Goal: Information Seeking & Learning: Learn about a topic

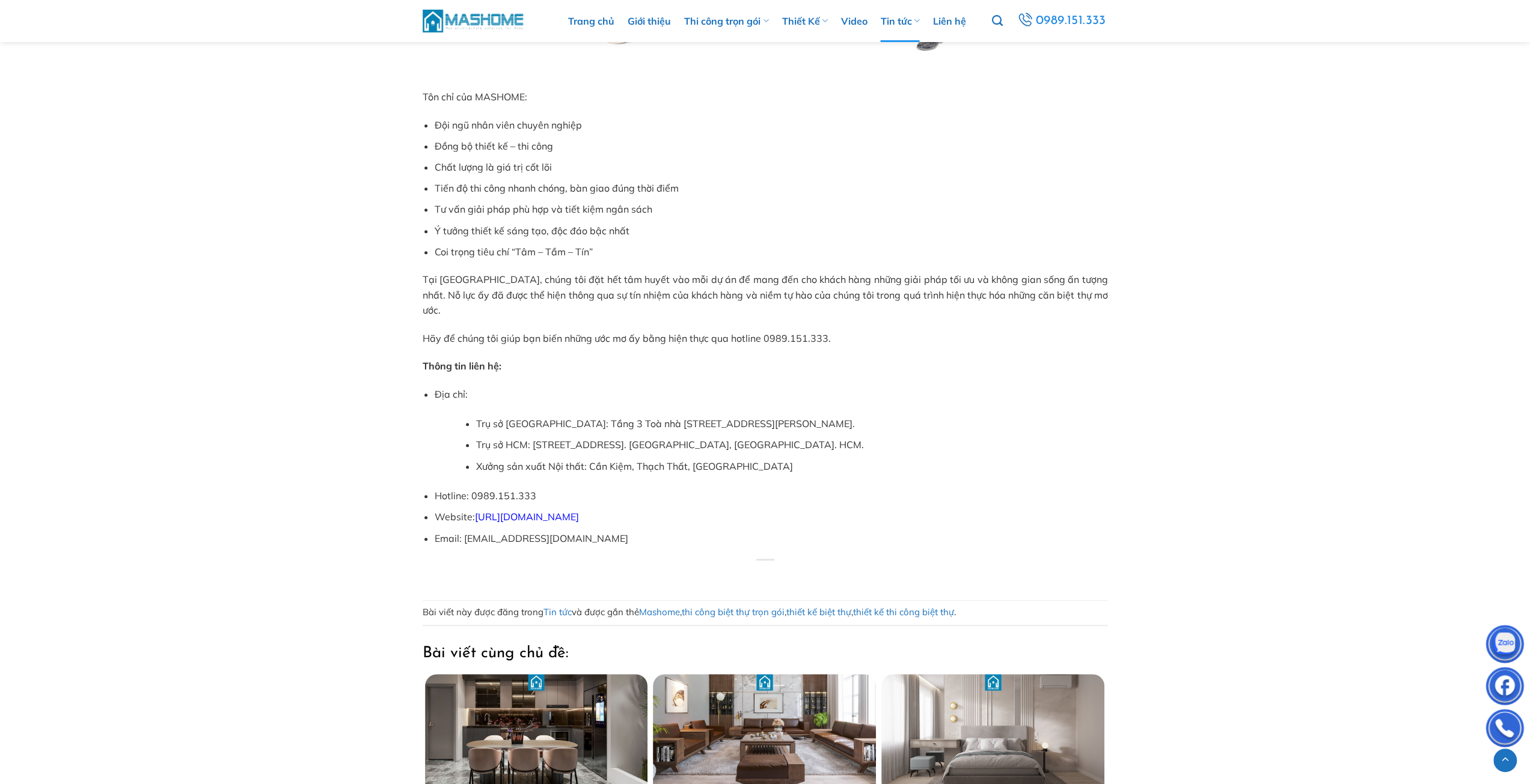
scroll to position [4928, 0]
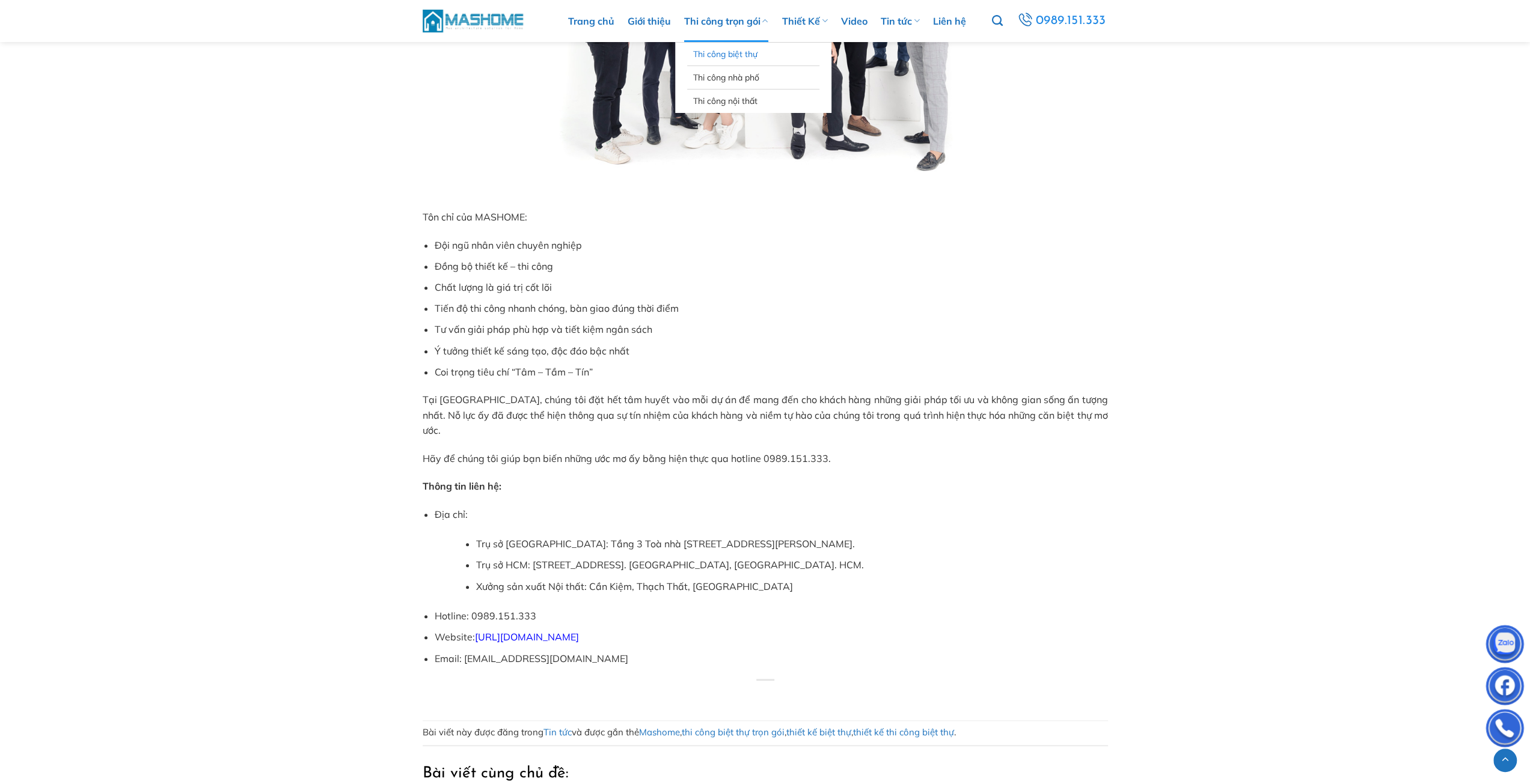
click at [726, 52] on link "Thi công biệt thự" at bounding box center [753, 54] width 120 height 23
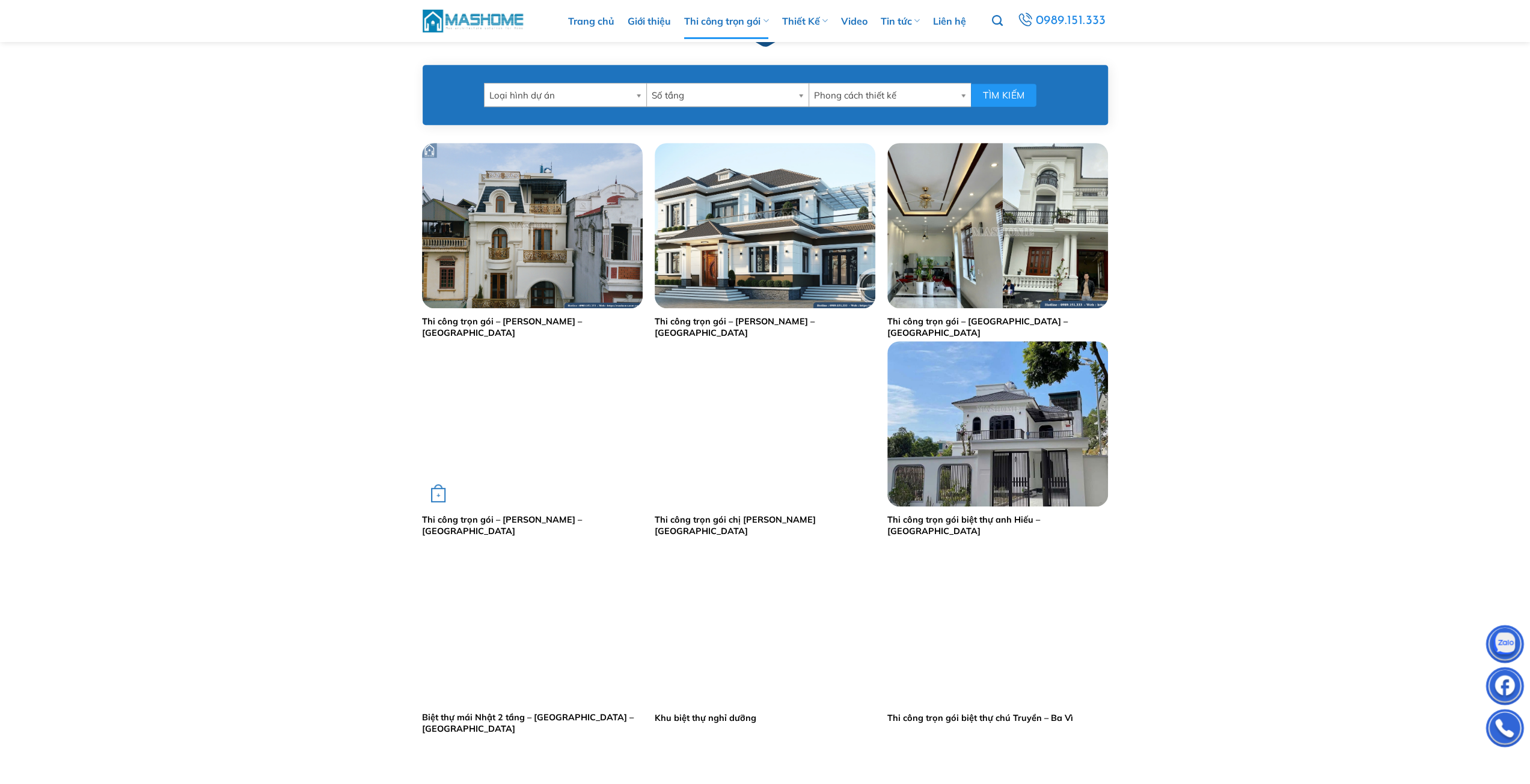
scroll to position [640, 0]
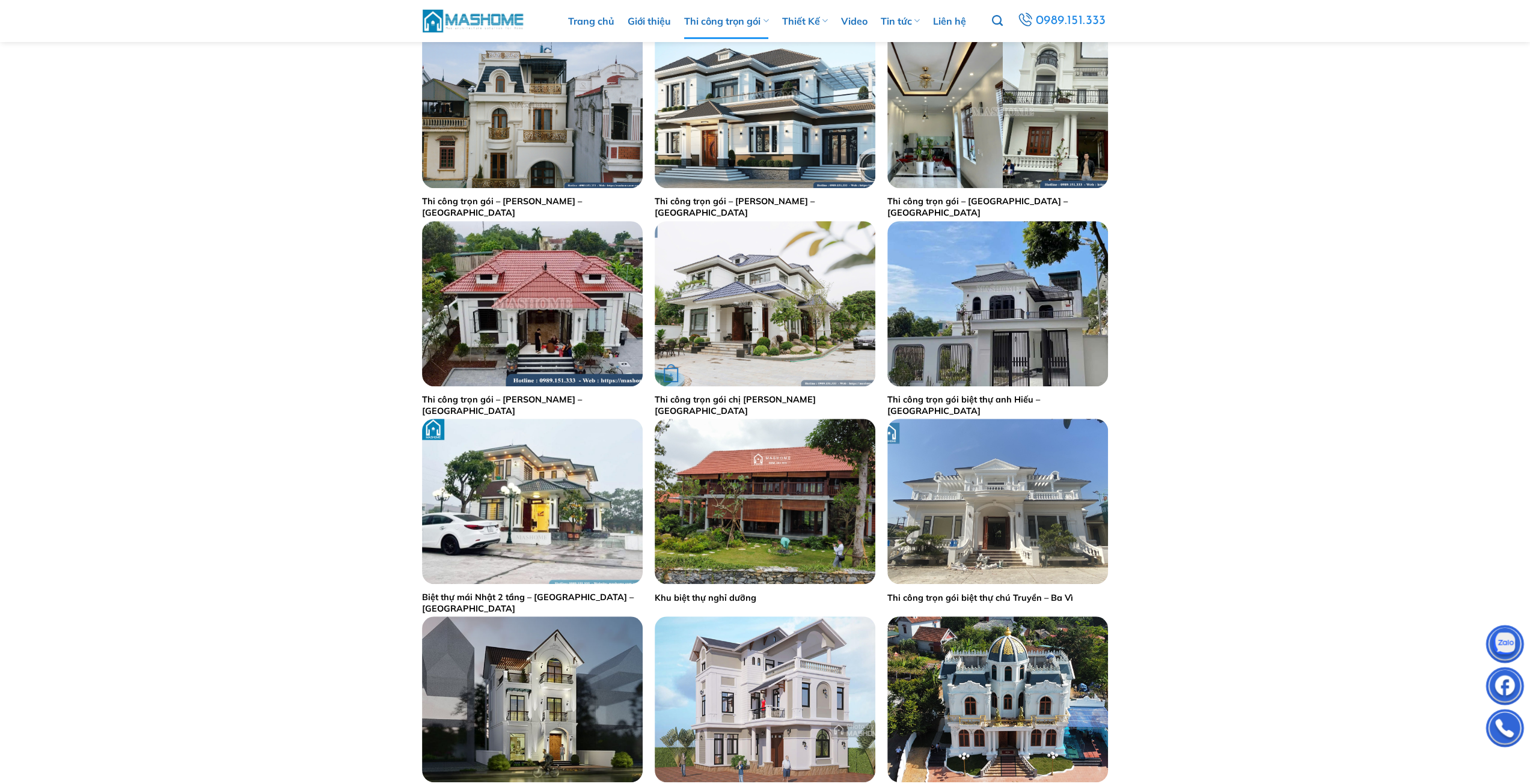
click at [741, 310] on img "Thi công trọn gói chị Lý - Hưng Yên" at bounding box center [765, 303] width 221 height 165
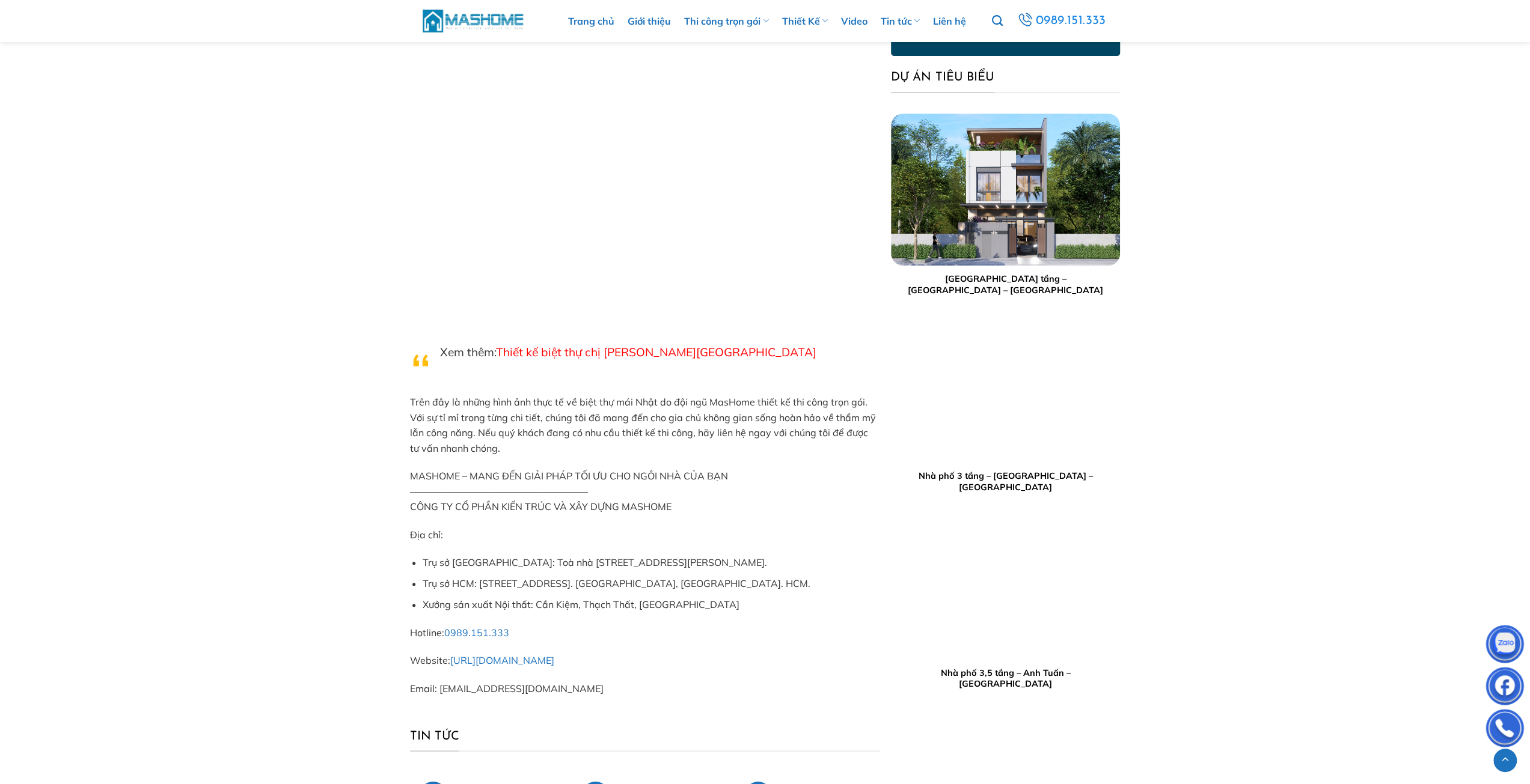
scroll to position [5208, 0]
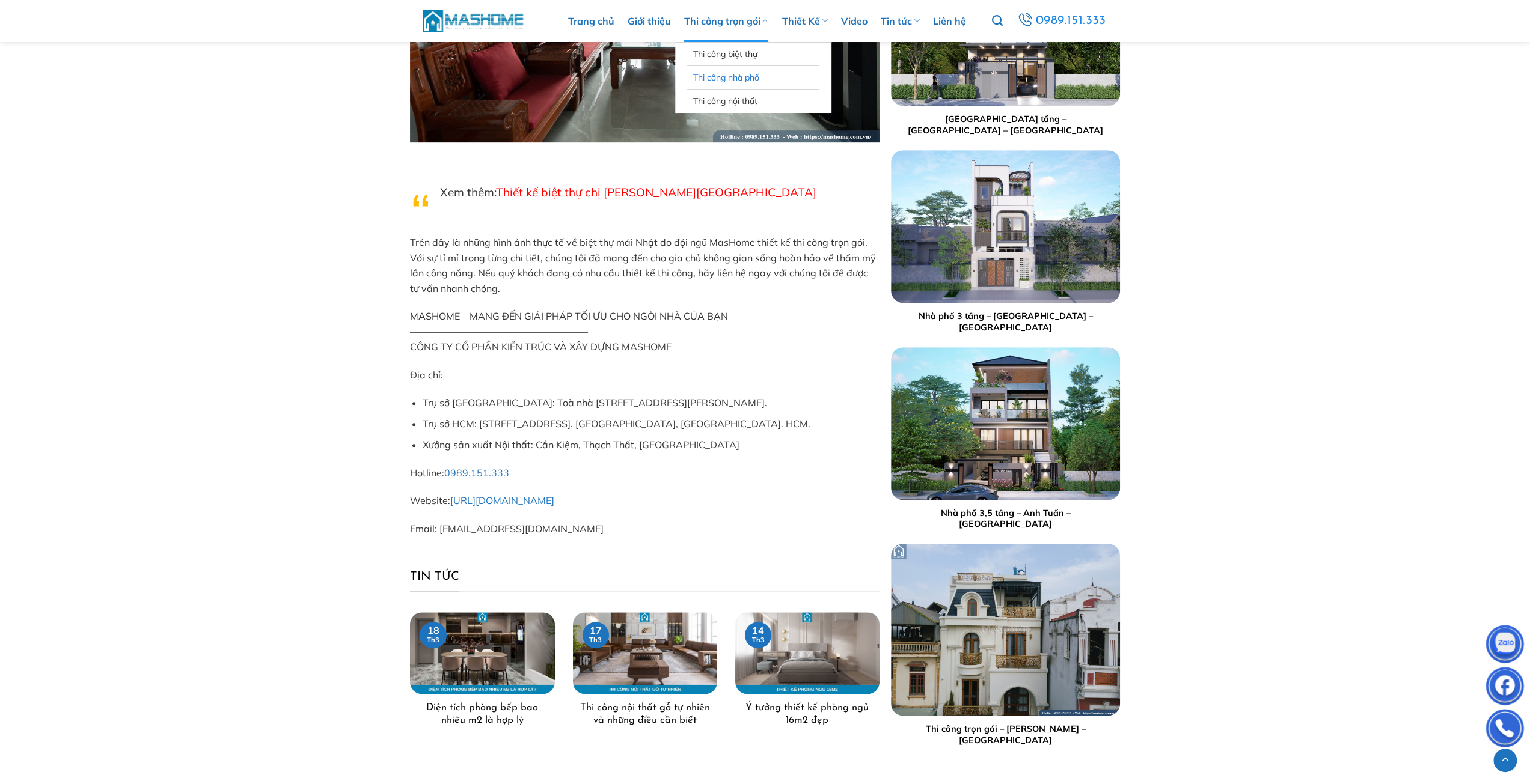
click at [738, 78] on link "Thi công nhà phố" at bounding box center [753, 77] width 120 height 23
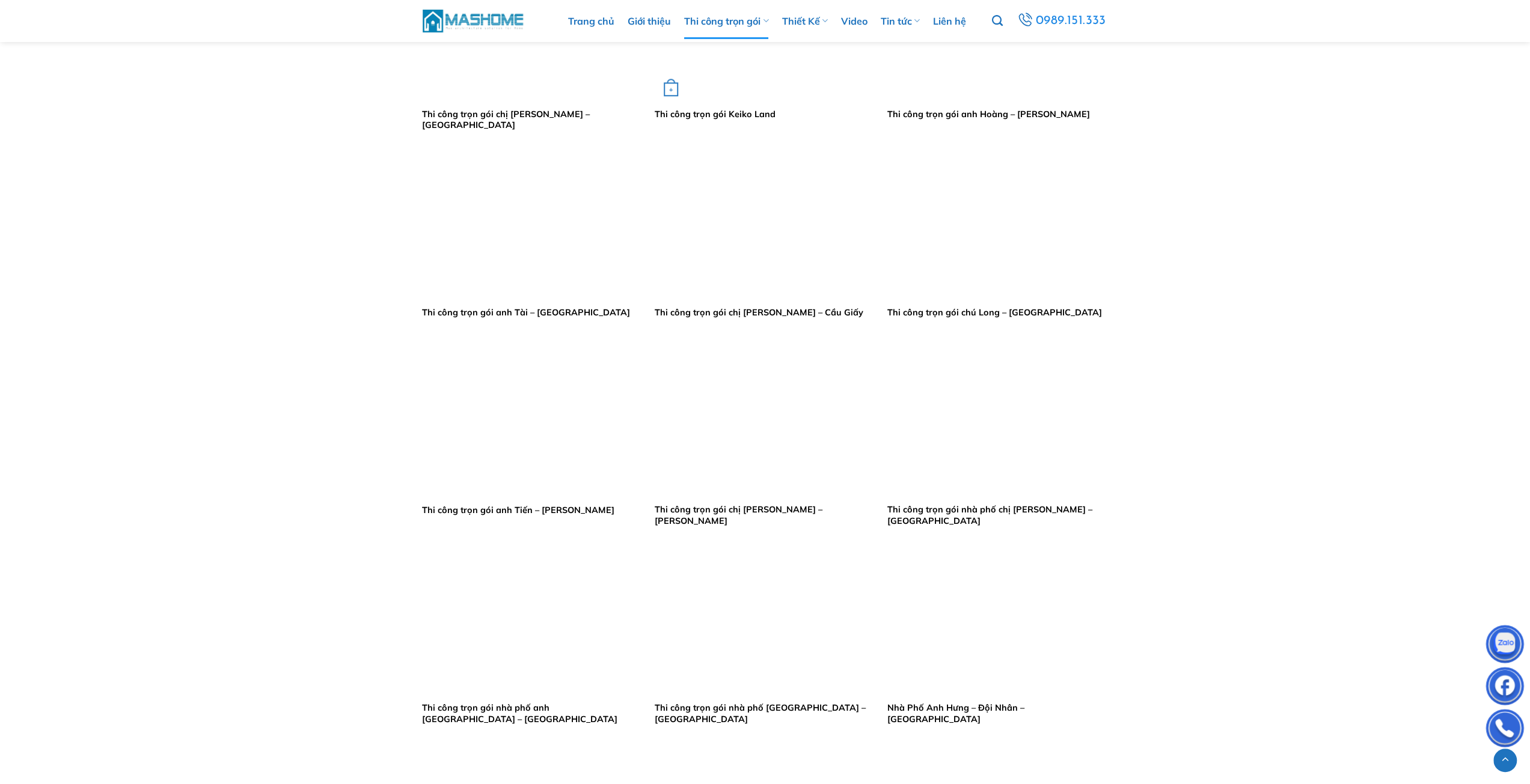
scroll to position [1202, 0]
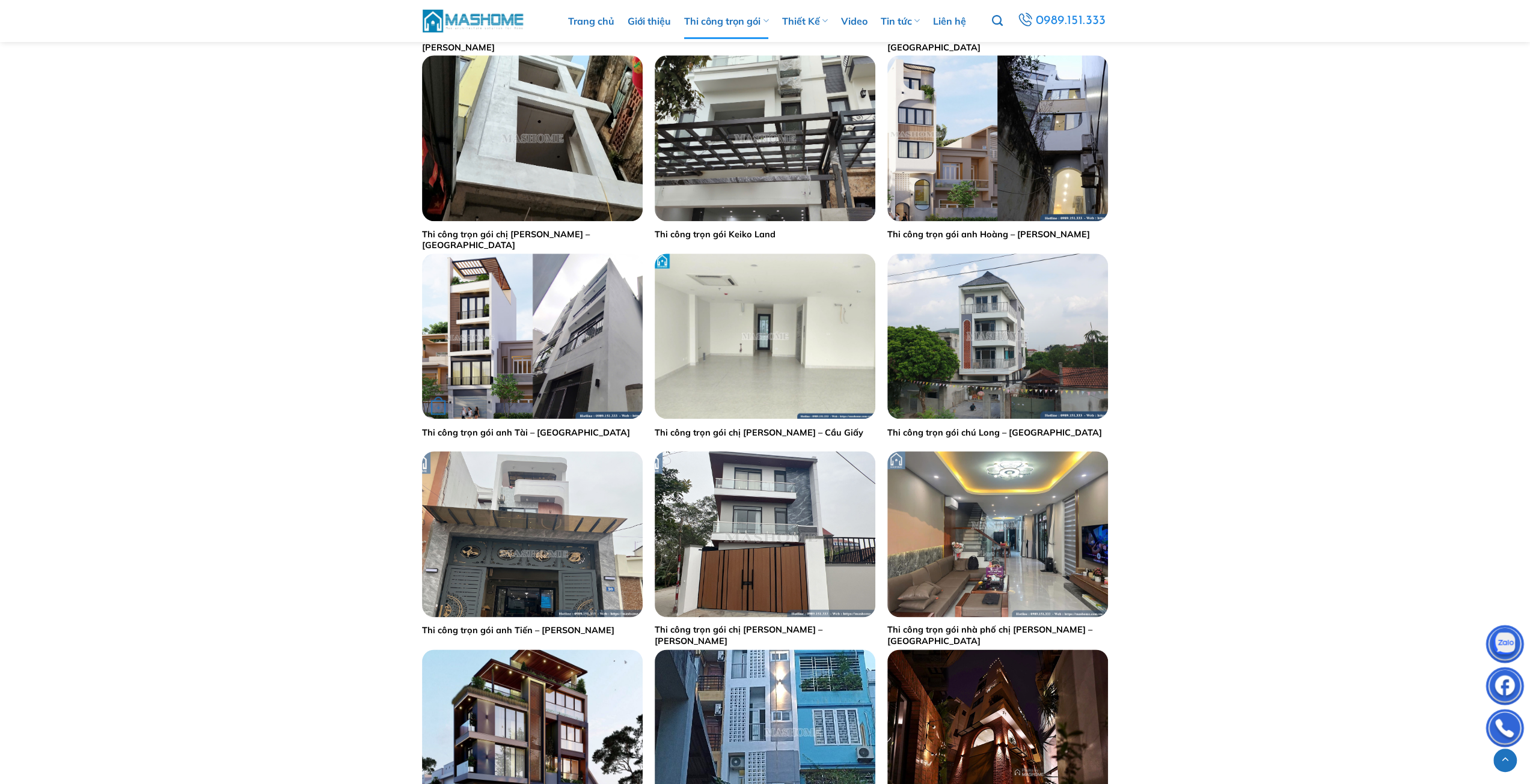
click at [511, 342] on div "+" at bounding box center [532, 336] width 221 height 165
click at [571, 368] on img "Thi công trọn gói anh Tài - Long Biên" at bounding box center [532, 336] width 221 height 165
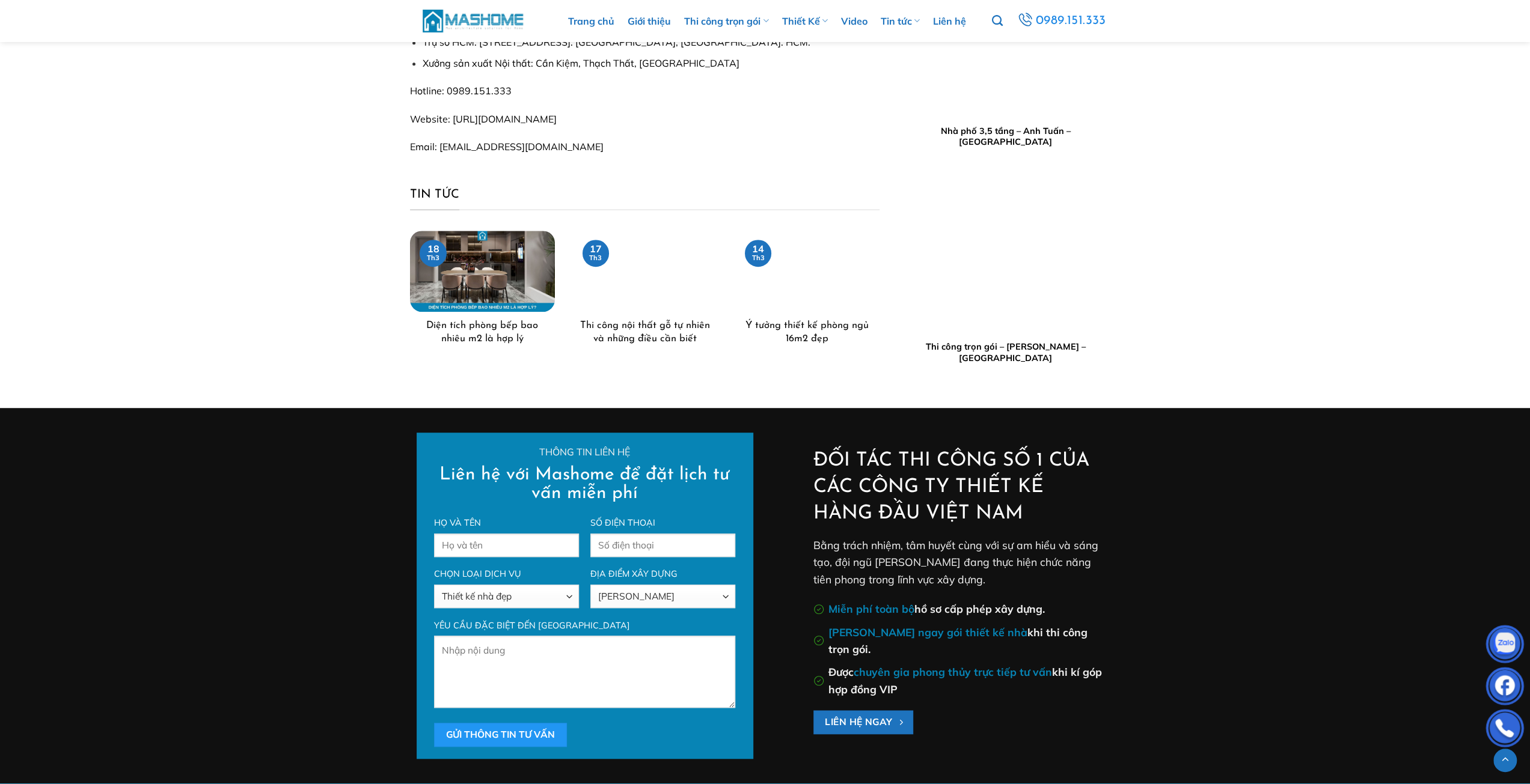
scroll to position [9638, 0]
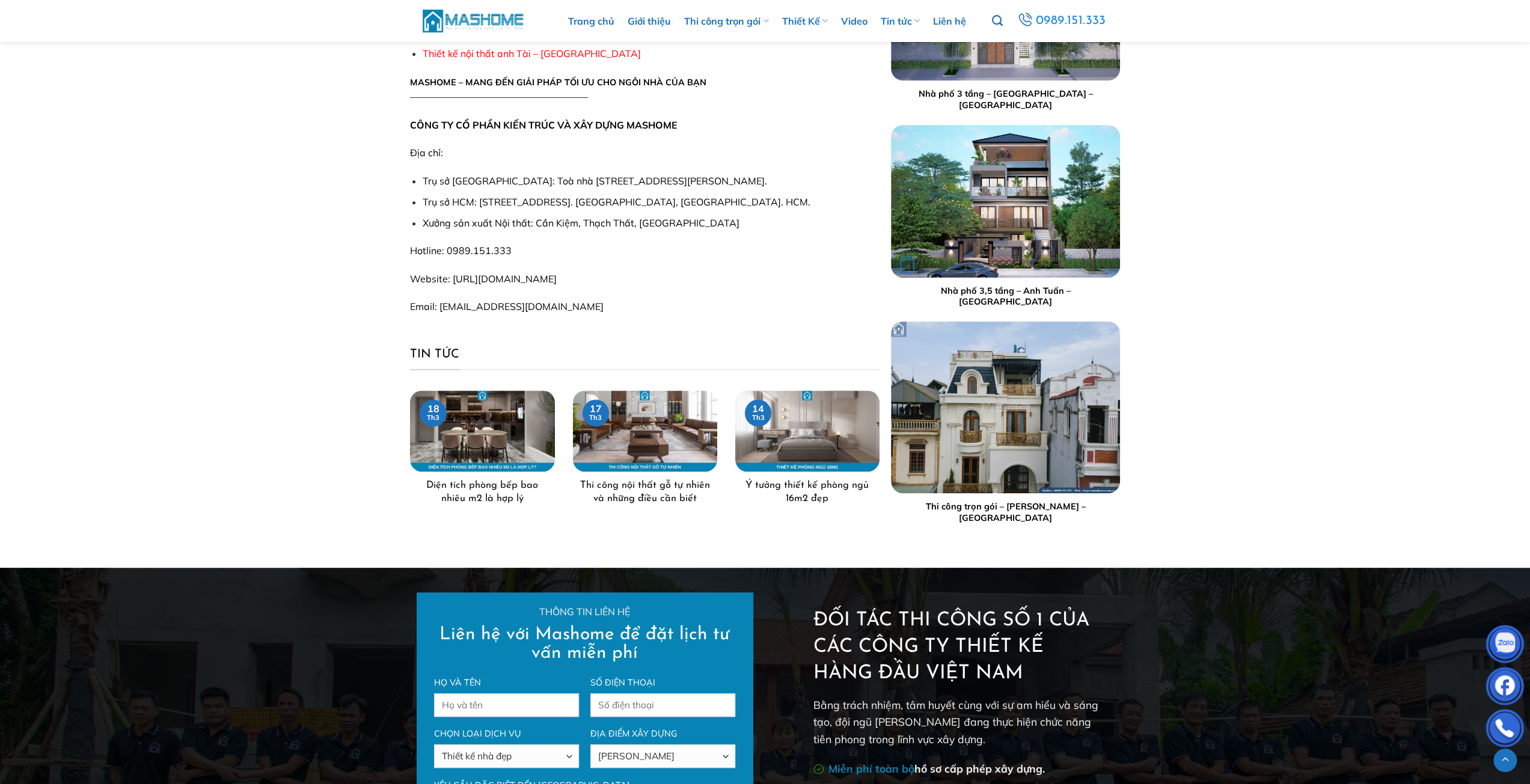
click at [1032, 232] on img "Nhà phố 3,5 tầng - Anh Tuấn - Gia Lâm" at bounding box center [1005, 201] width 229 height 153
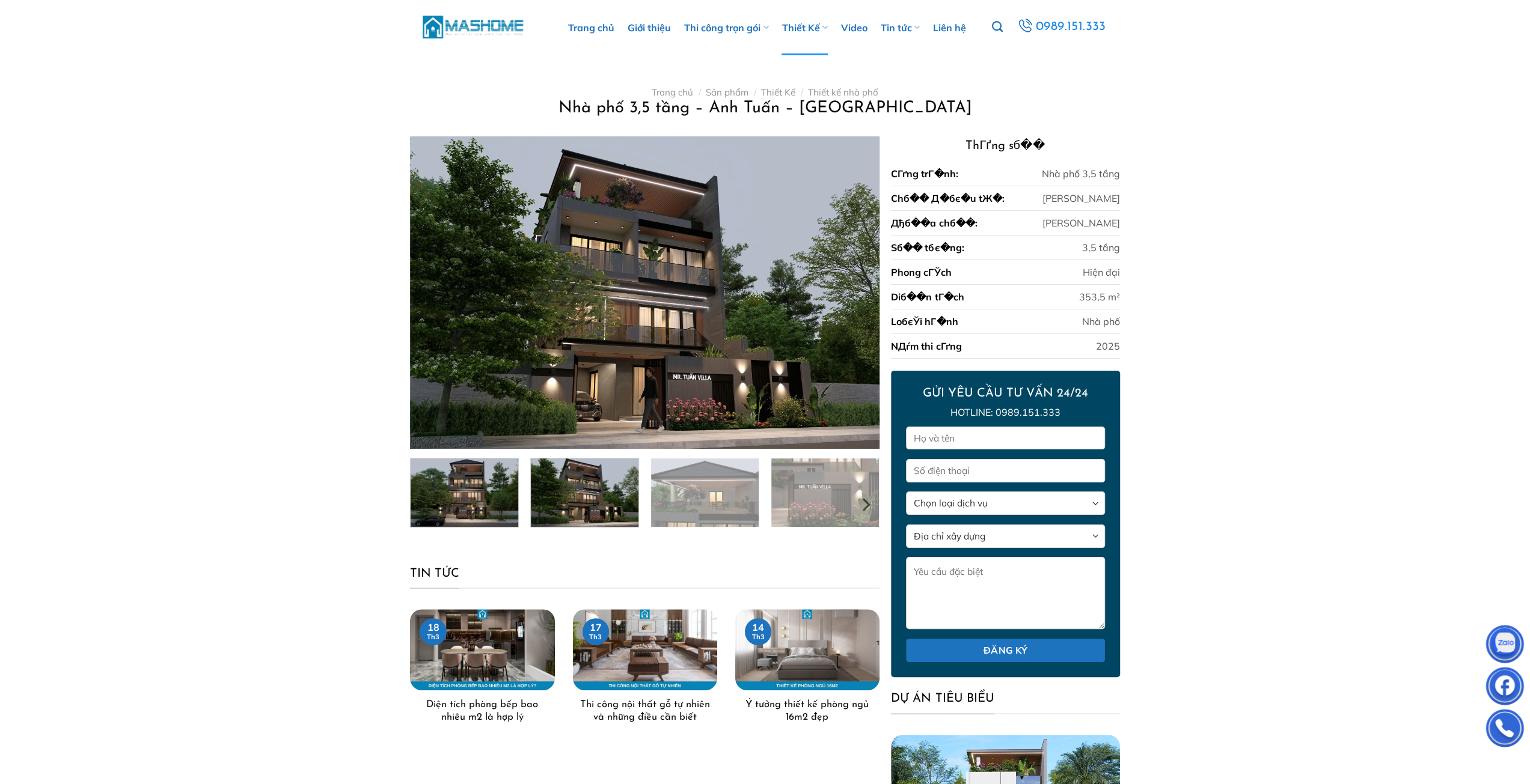
click at [600, 500] on img at bounding box center [584, 491] width 107 height 71
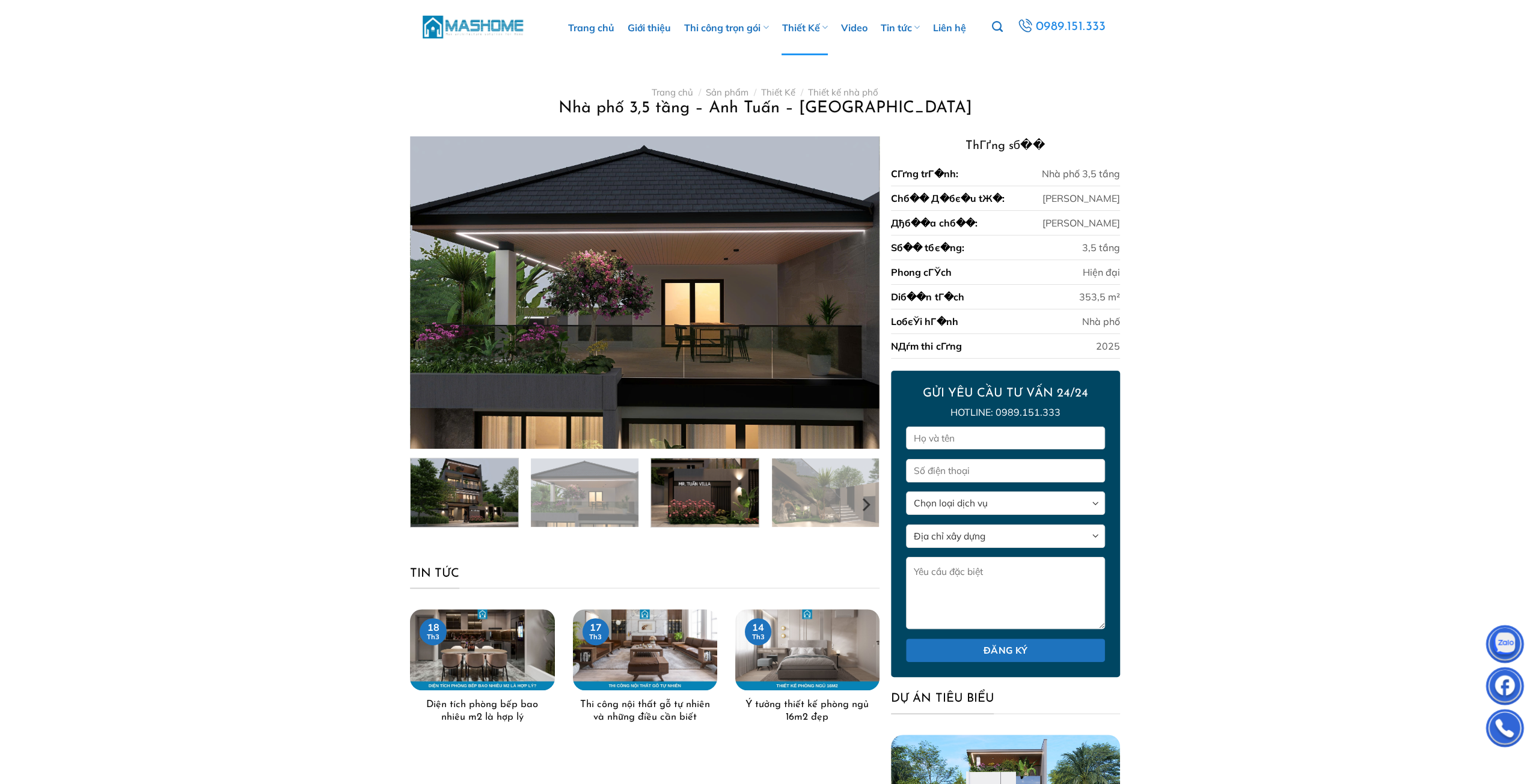
click at [731, 507] on img at bounding box center [705, 491] width 107 height 71
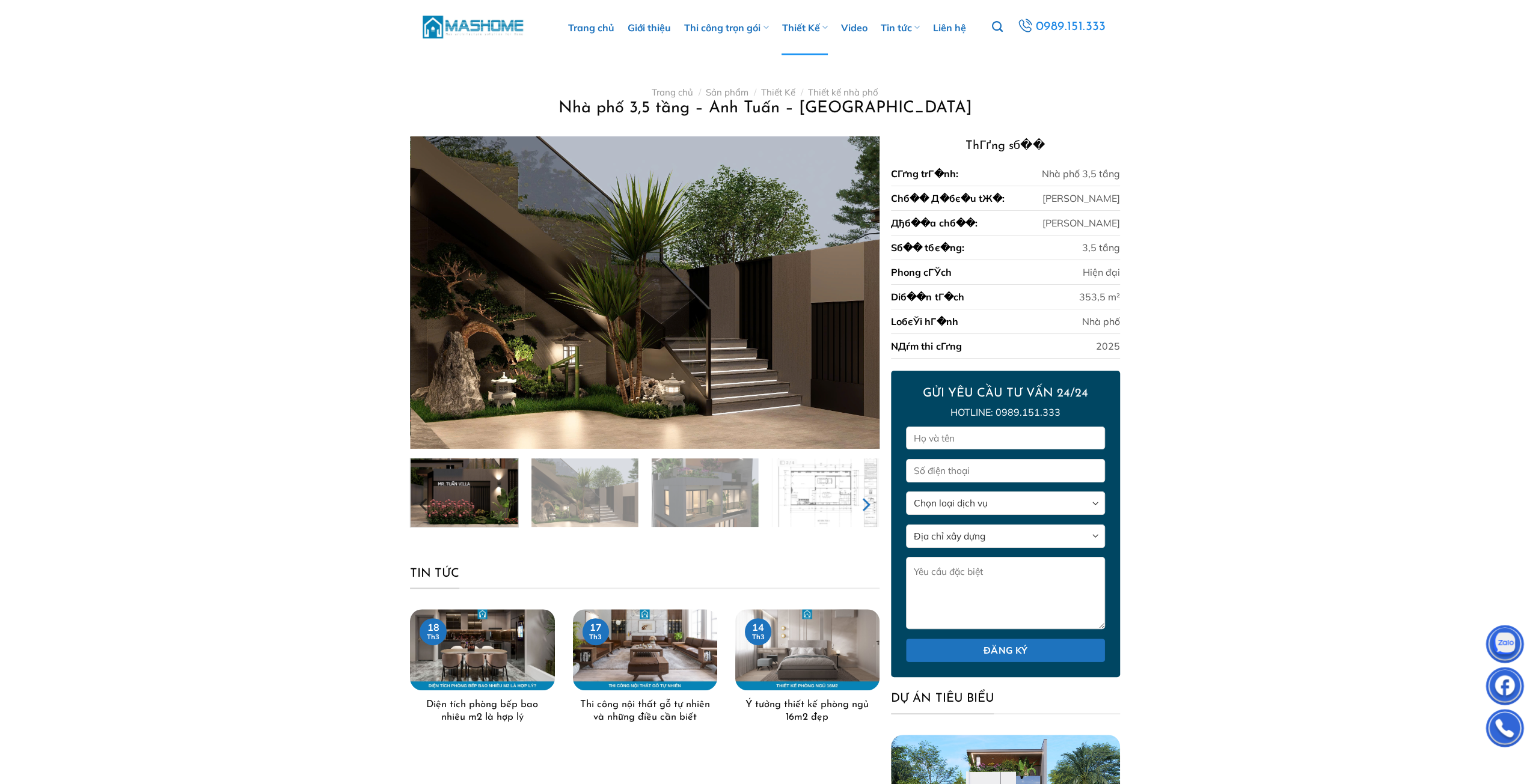
click at [857, 515] on icon "Next" at bounding box center [865, 505] width 22 height 22
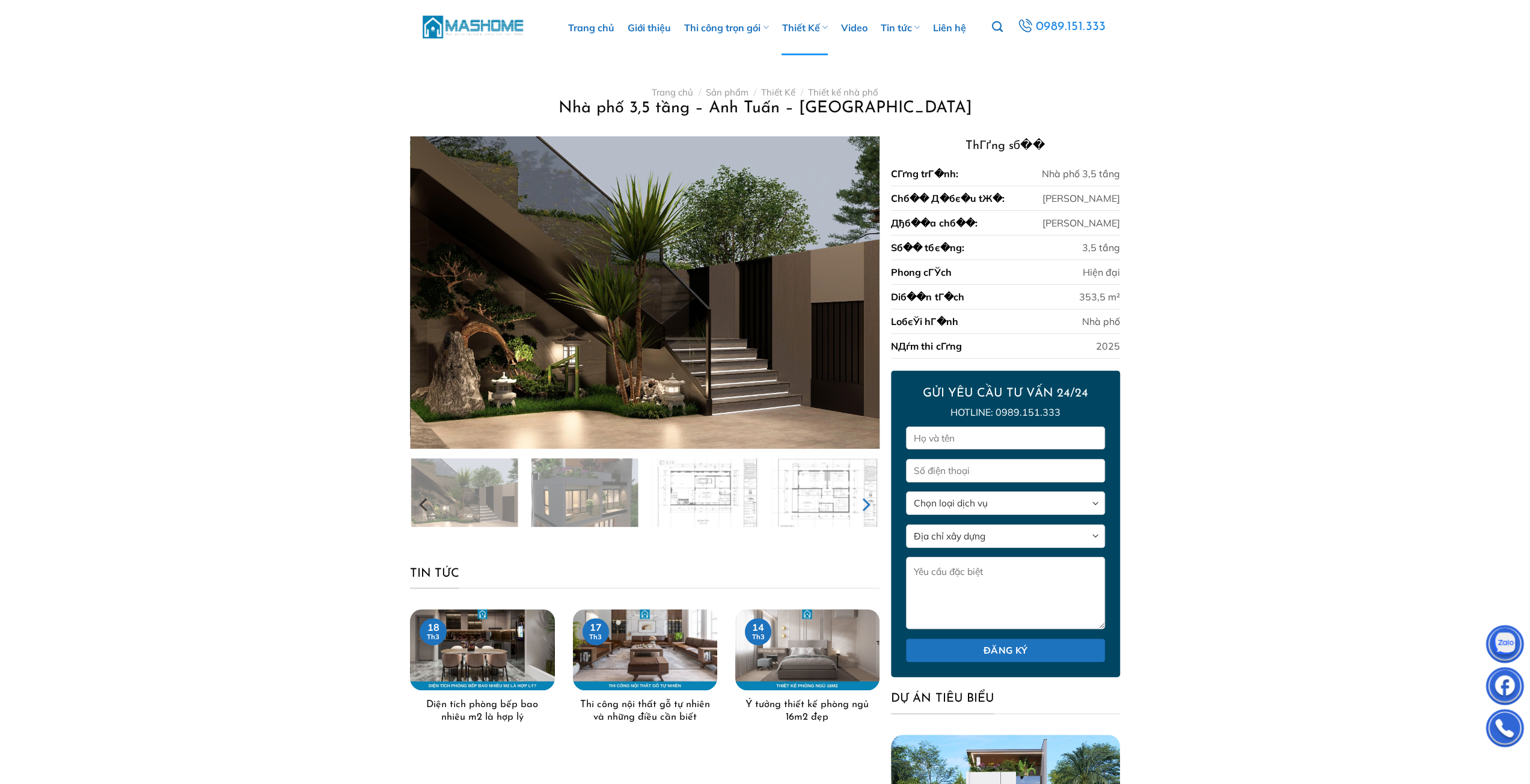
click at [857, 515] on icon "Next" at bounding box center [865, 505] width 22 height 22
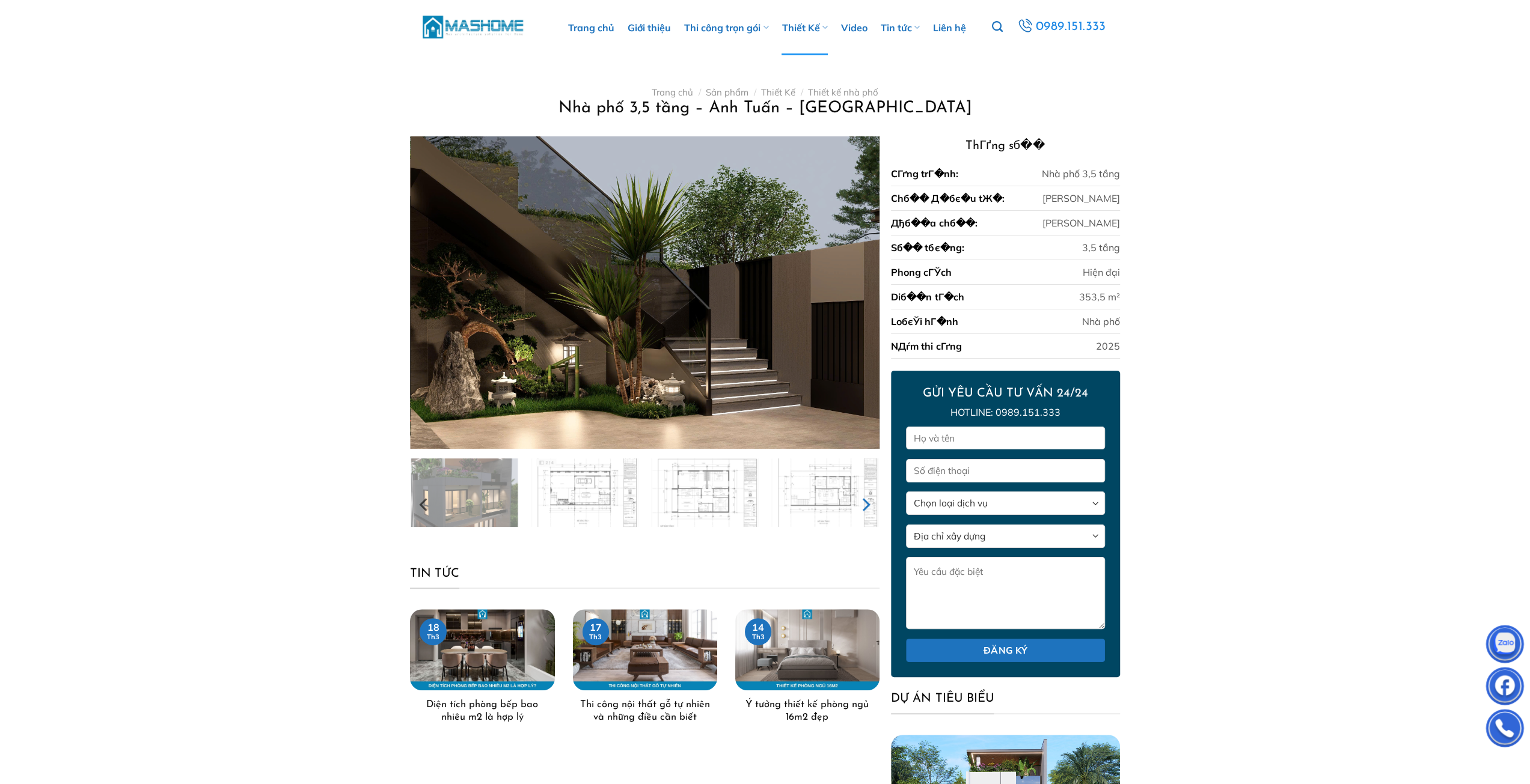
click at [857, 515] on icon "Next" at bounding box center [865, 505] width 22 height 22
click at [682, 502] on img at bounding box center [705, 491] width 107 height 71
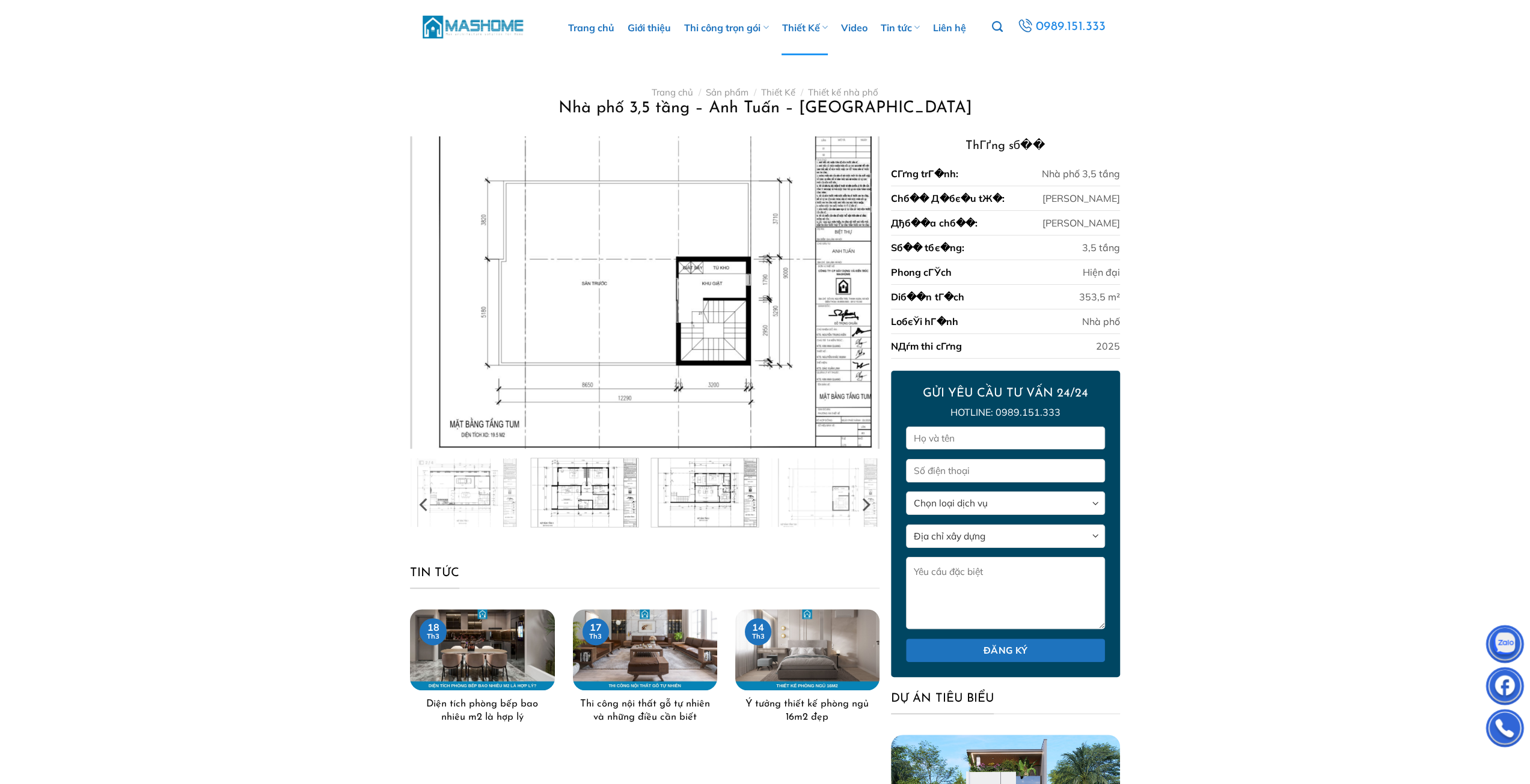
click at [579, 502] on img at bounding box center [584, 491] width 107 height 71
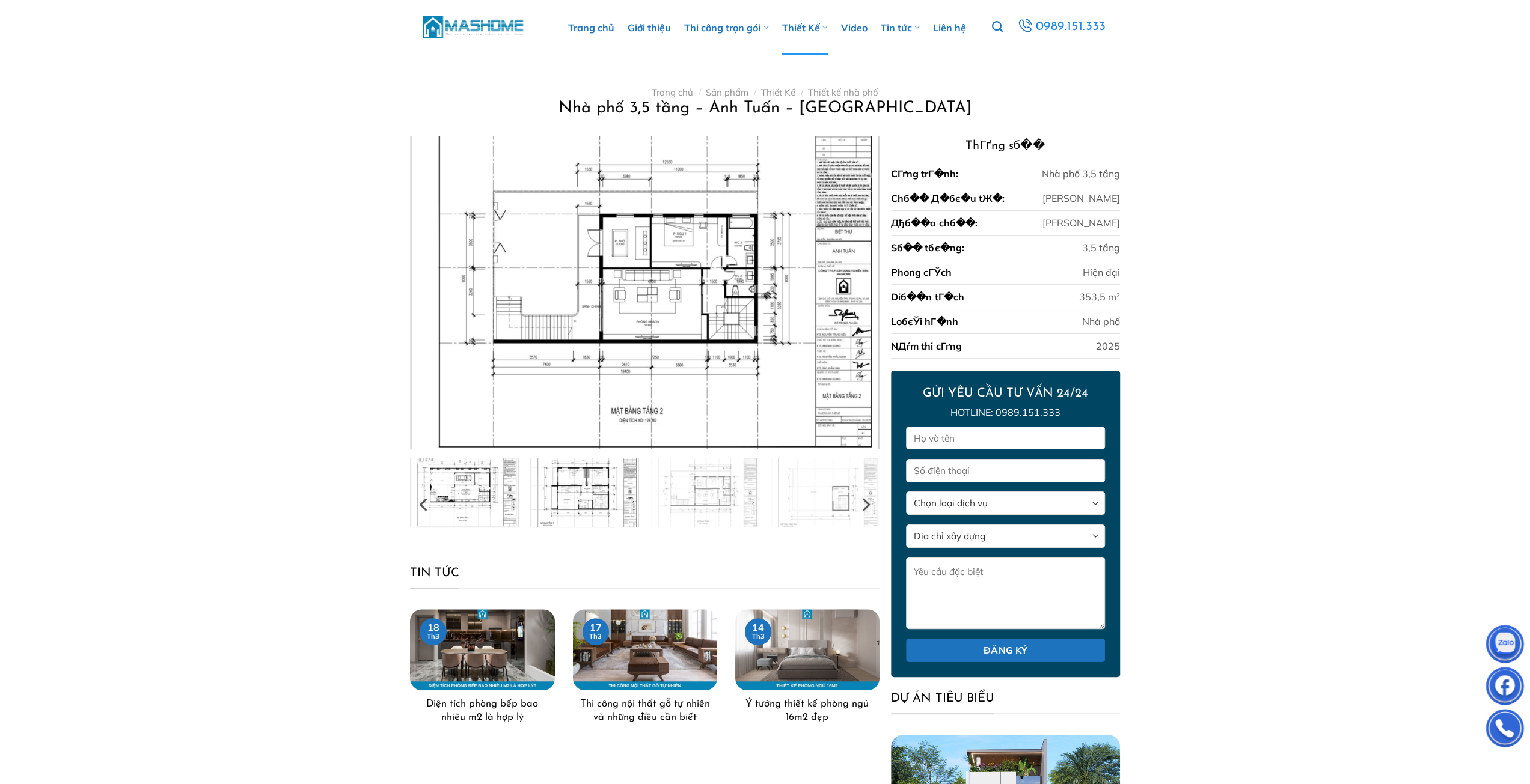
click at [505, 509] on img at bounding box center [464, 491] width 107 height 71
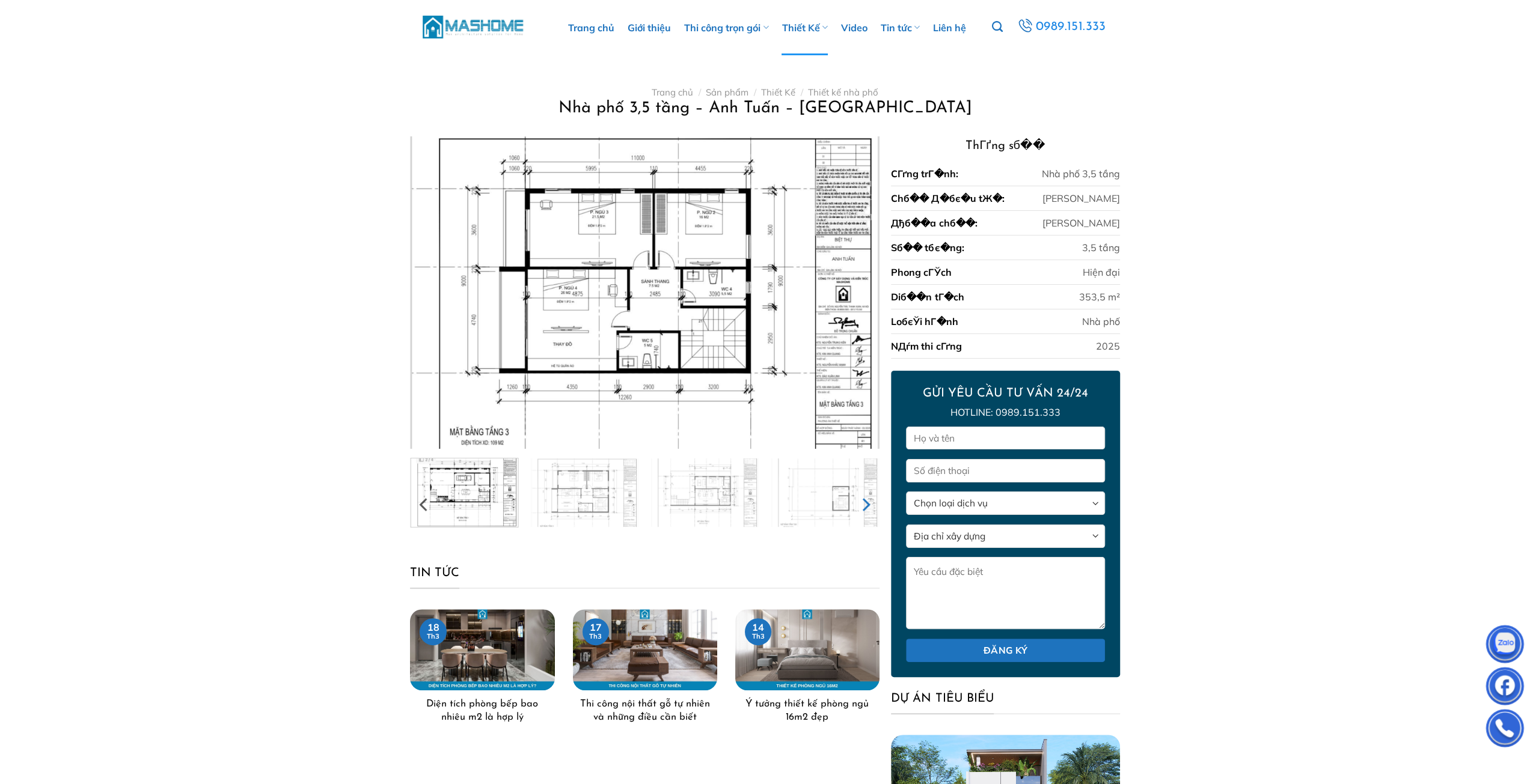
click at [866, 502] on icon "Next" at bounding box center [866, 505] width 8 height 13
click at [866, 502] on img at bounding box center [825, 494] width 107 height 71
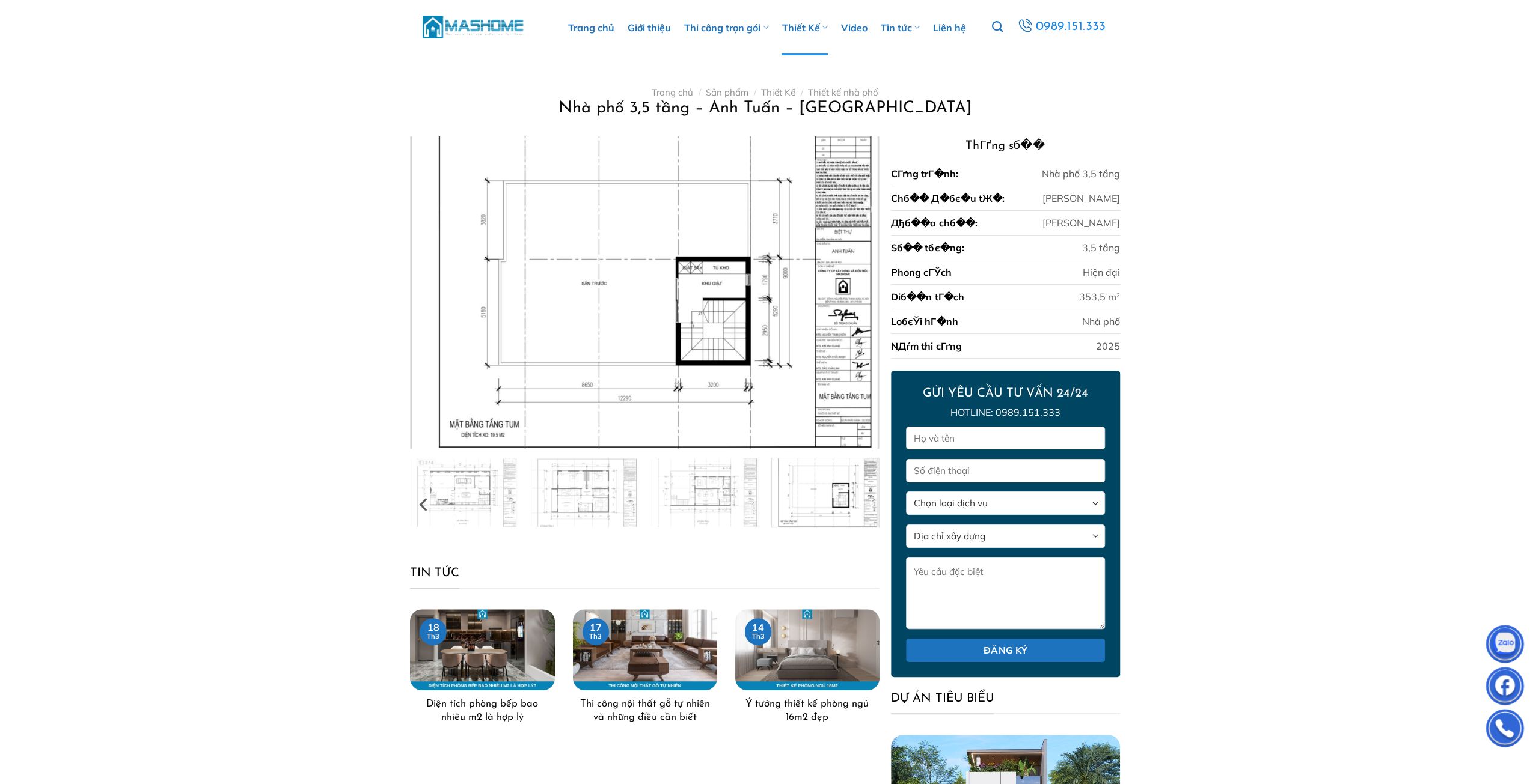
click at [866, 502] on img at bounding box center [825, 491] width 107 height 71
click at [659, 23] on link "Giới thiệu" at bounding box center [649, 28] width 44 height 55
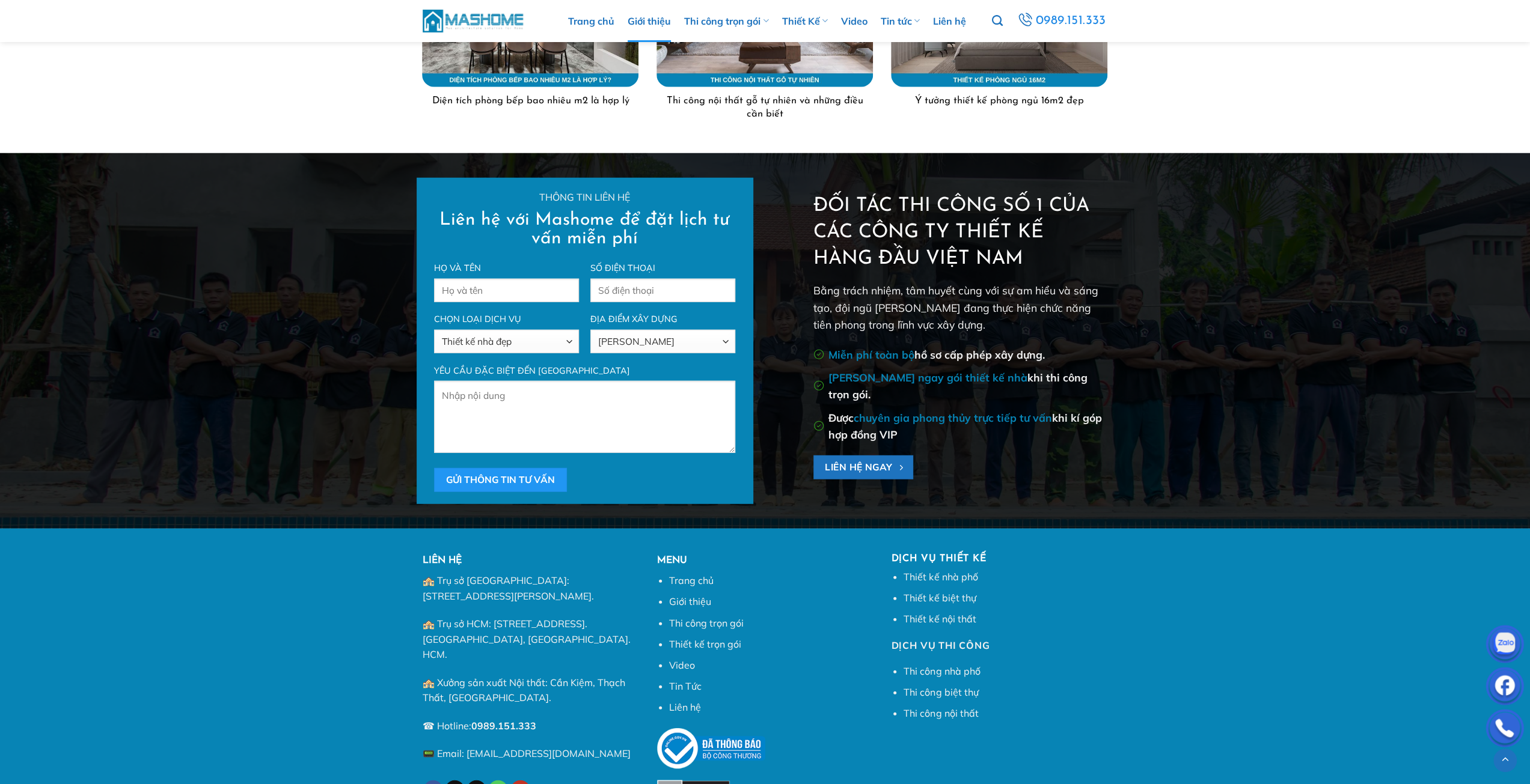
scroll to position [3115, 0]
